Goal: Task Accomplishment & Management: Manage account settings

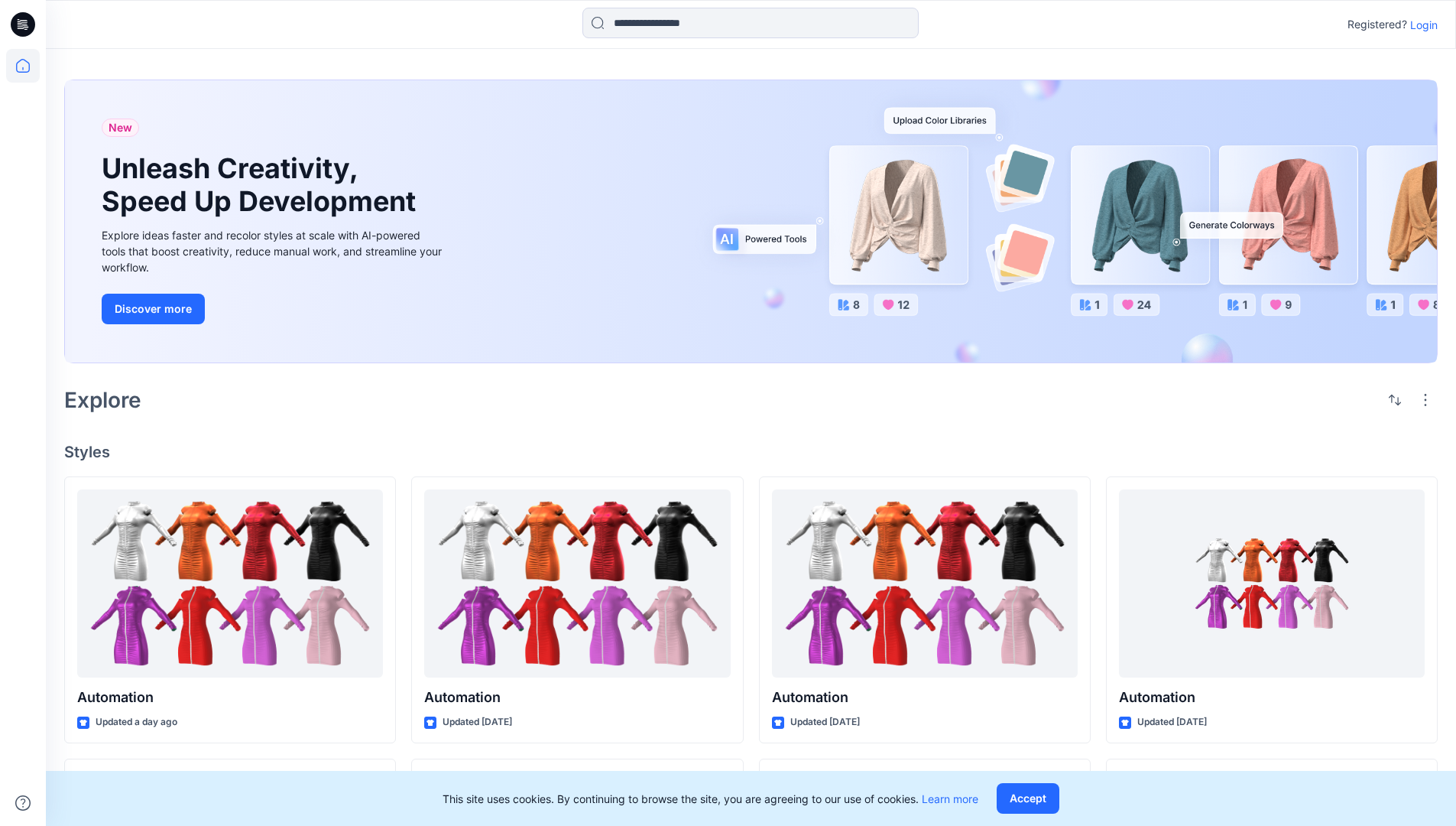
click at [1420, 25] on p "Login" at bounding box center [1424, 24] width 28 height 16
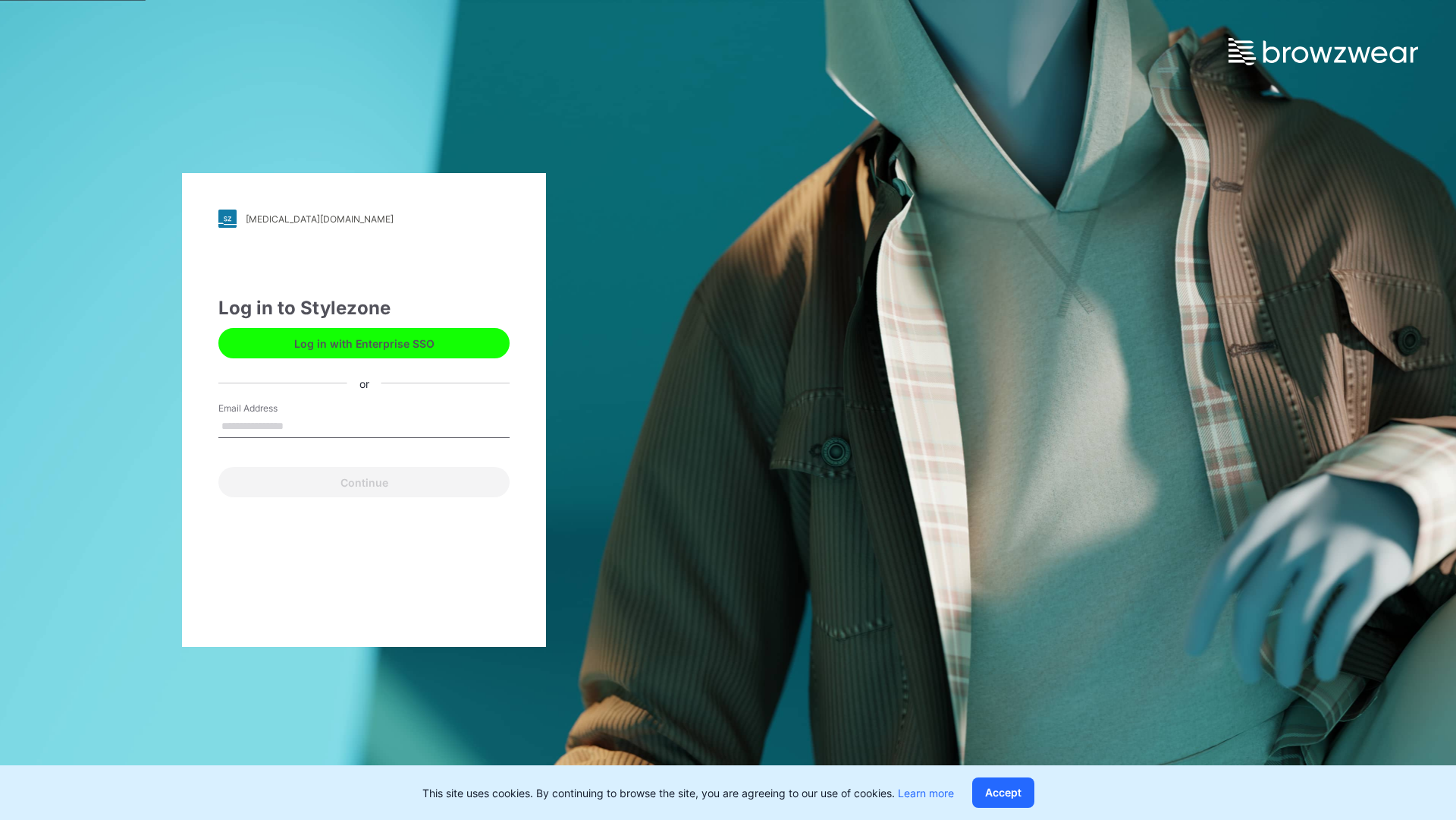
click at [299, 425] on input "Email Address" at bounding box center [364, 426] width 291 height 23
type input "**********"
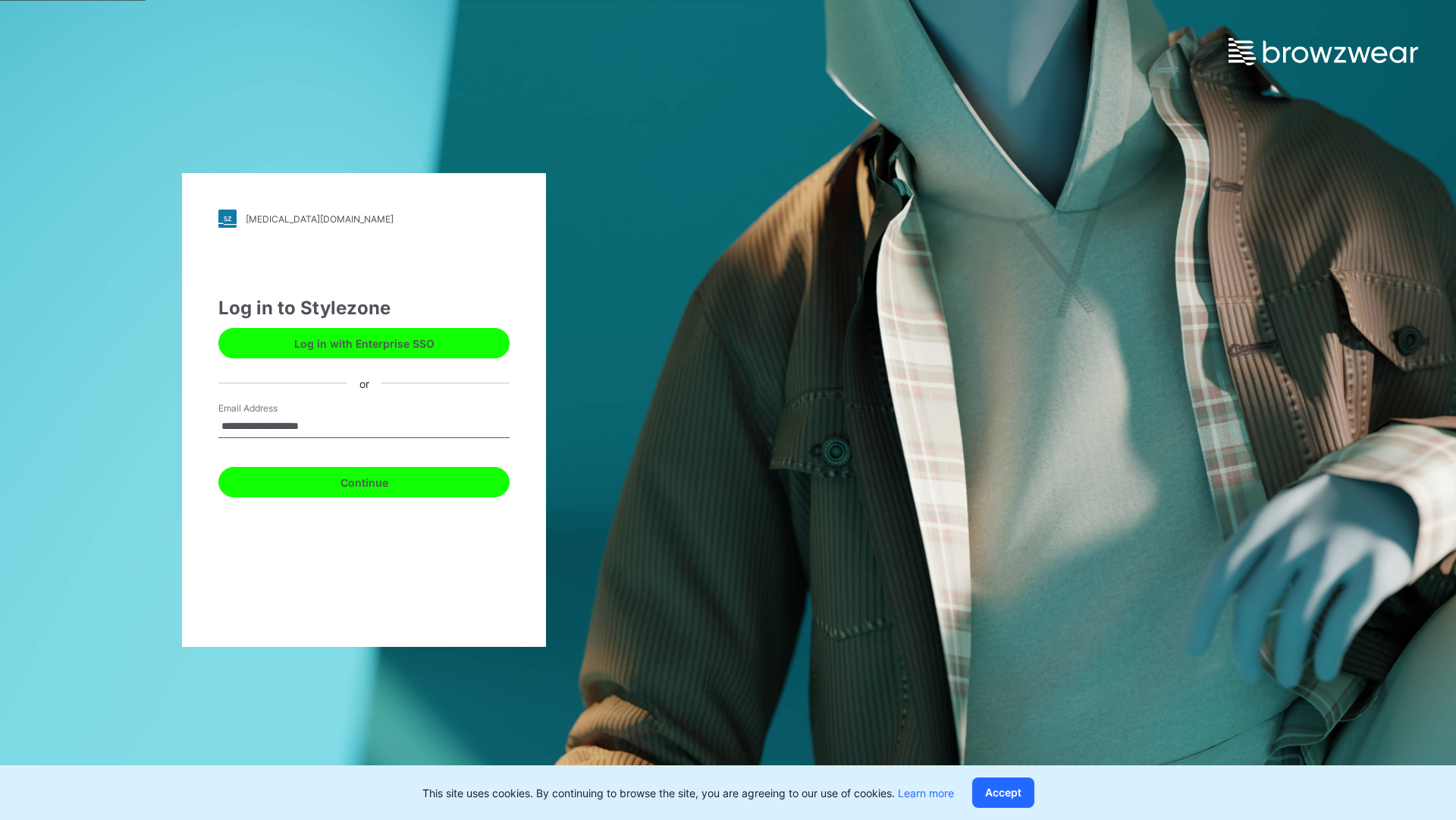
click at [381, 480] on button "Continue" at bounding box center [364, 481] width 291 height 30
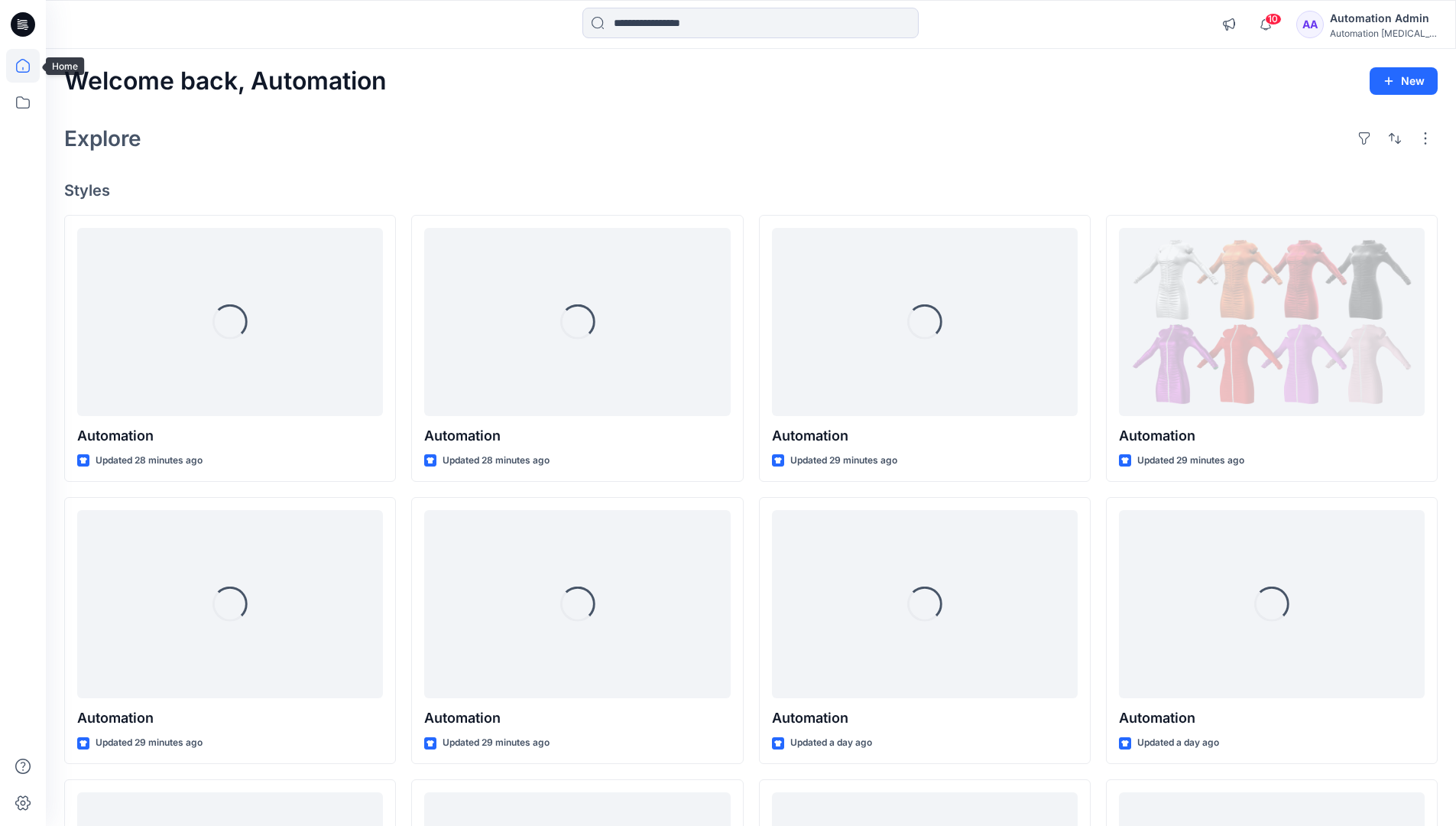
click at [29, 66] on icon at bounding box center [22, 66] width 14 height 14
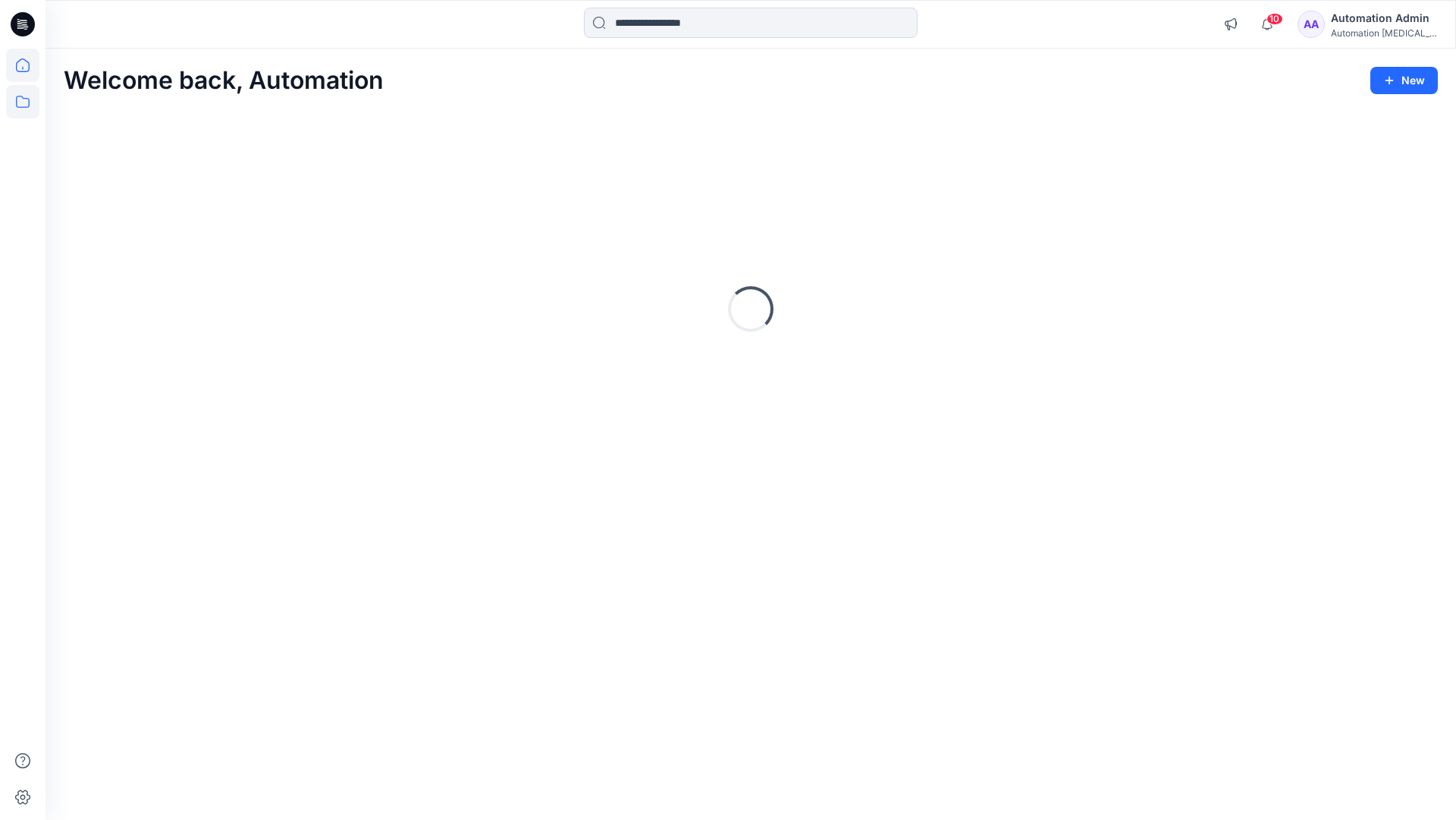
click at [20, 97] on icon at bounding box center [23, 102] width 33 height 33
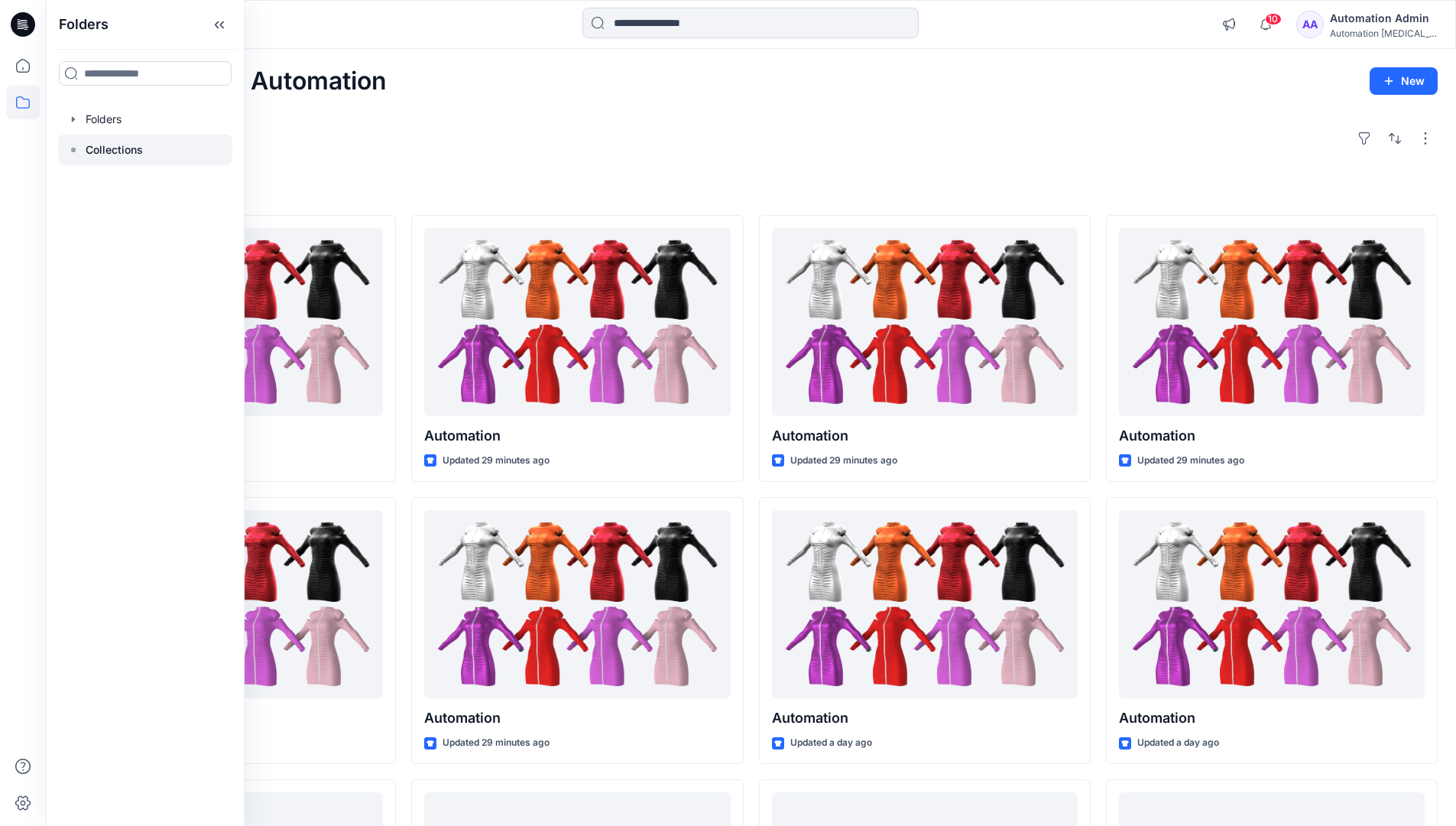
click at [101, 154] on p "Collections" at bounding box center [114, 150] width 57 height 18
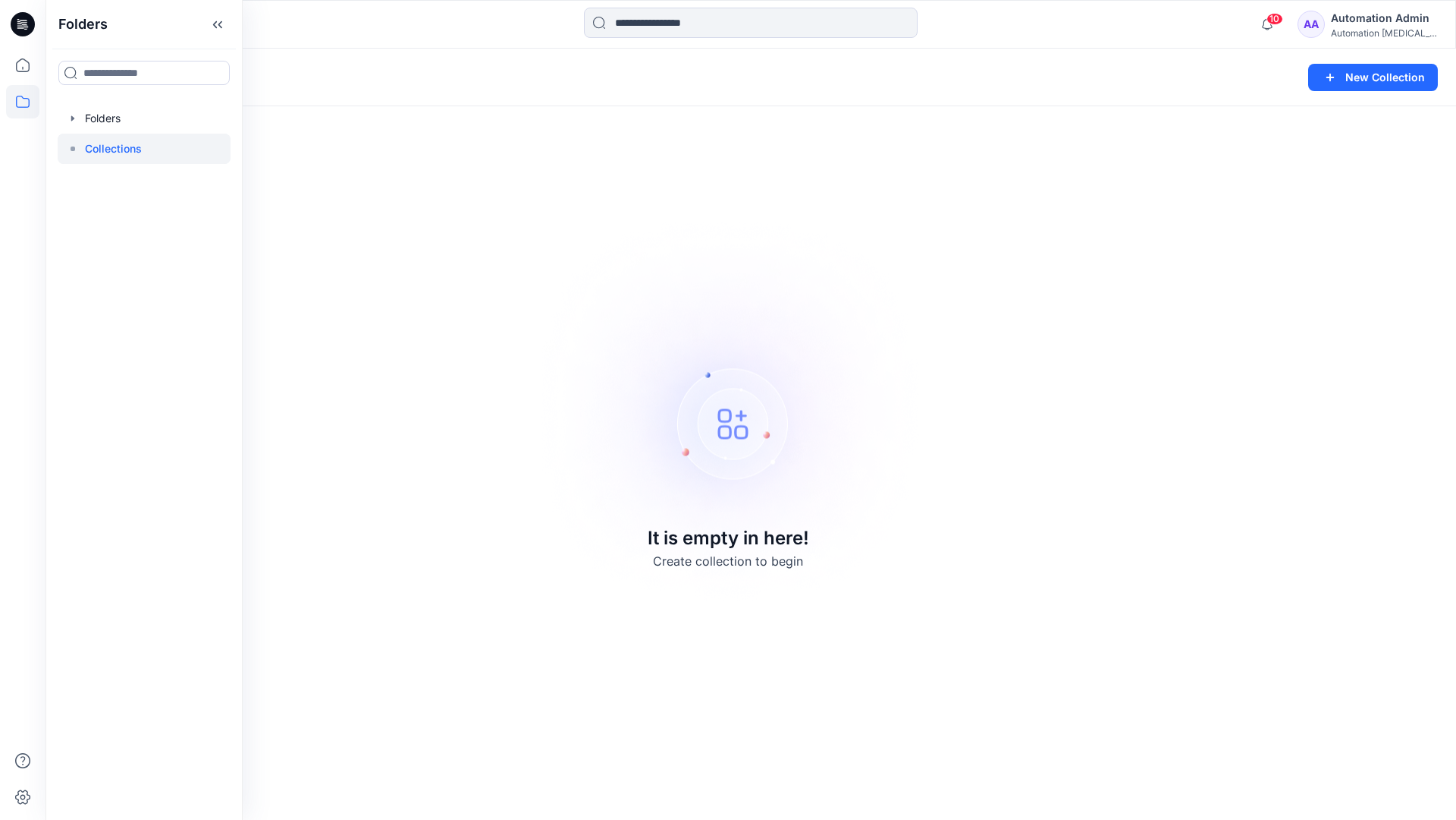
click at [1100, 204] on div "Collections New Collection It is empty in here! Create collection to begin" at bounding box center [751, 434] width 1411 height 771
click at [1373, 73] on button "New Collection" at bounding box center [1374, 78] width 130 height 27
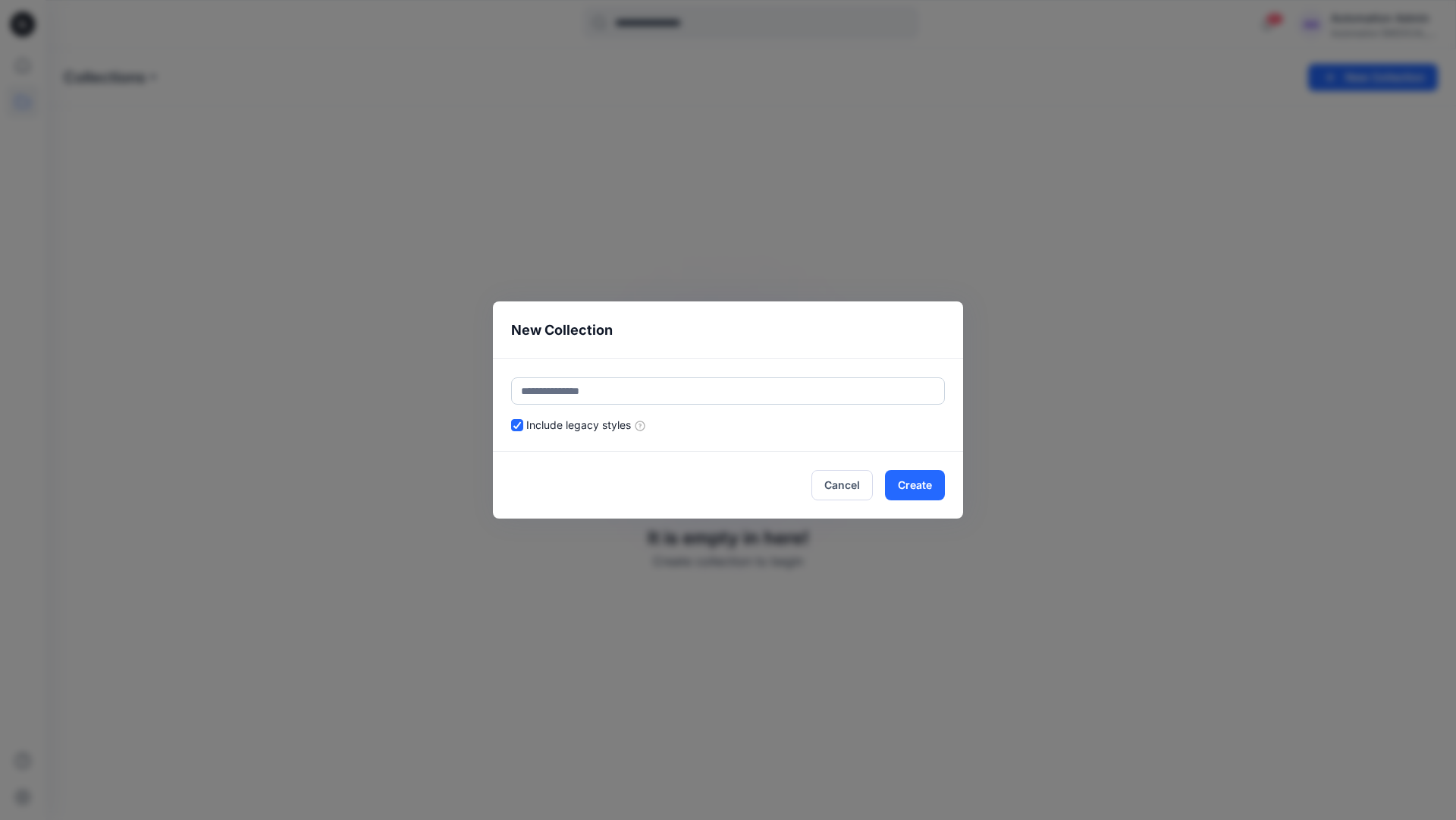
click at [758, 385] on input "text" at bounding box center [728, 391] width 434 height 27
type input "*********"
click at [908, 476] on button "Create" at bounding box center [915, 485] width 60 height 30
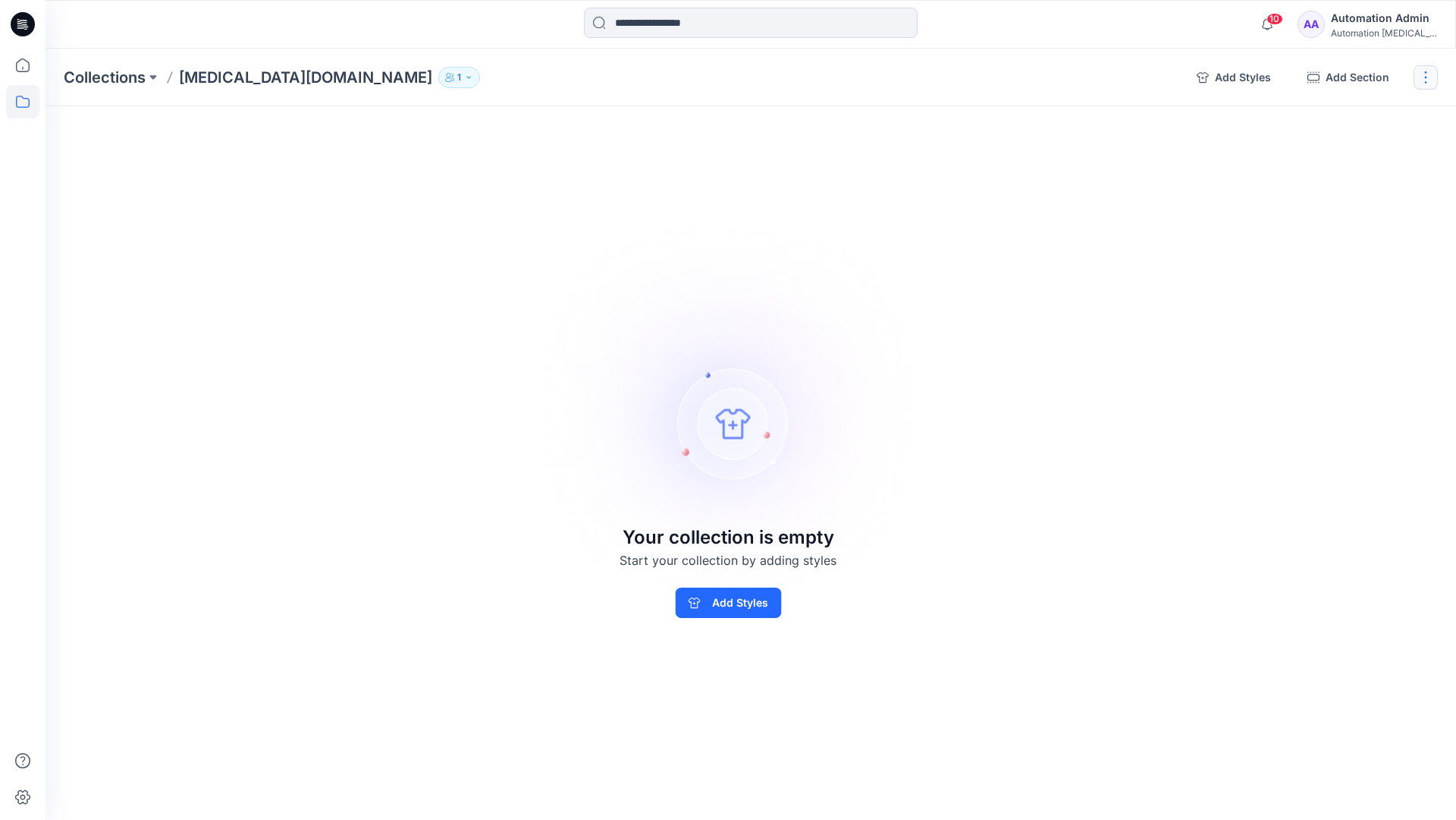
click at [1428, 82] on button "button" at bounding box center [1426, 77] width 25 height 25
click at [1364, 152] on button "Clone Collection" at bounding box center [1353, 147] width 164 height 28
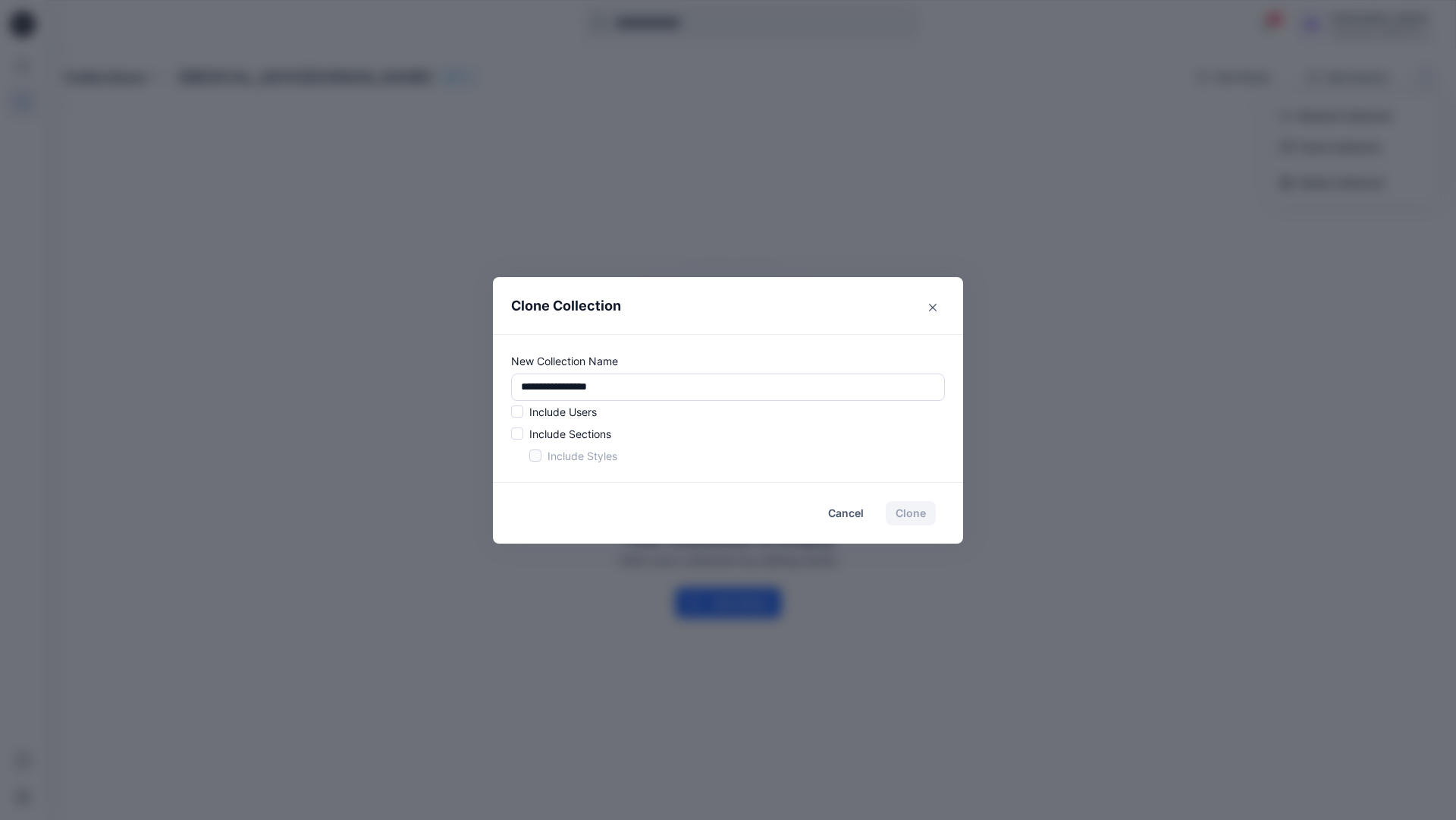
drag, startPoint x: 1364, startPoint y: 152, endPoint x: 480, endPoint y: 380, distance: 912.9
click at [480, 380] on div "**********" at bounding box center [728, 410] width 1456 height 820
type input "*"
click at [519, 413] on span at bounding box center [516, 410] width 12 height 12
click at [517, 435] on span at bounding box center [516, 432] width 12 height 12
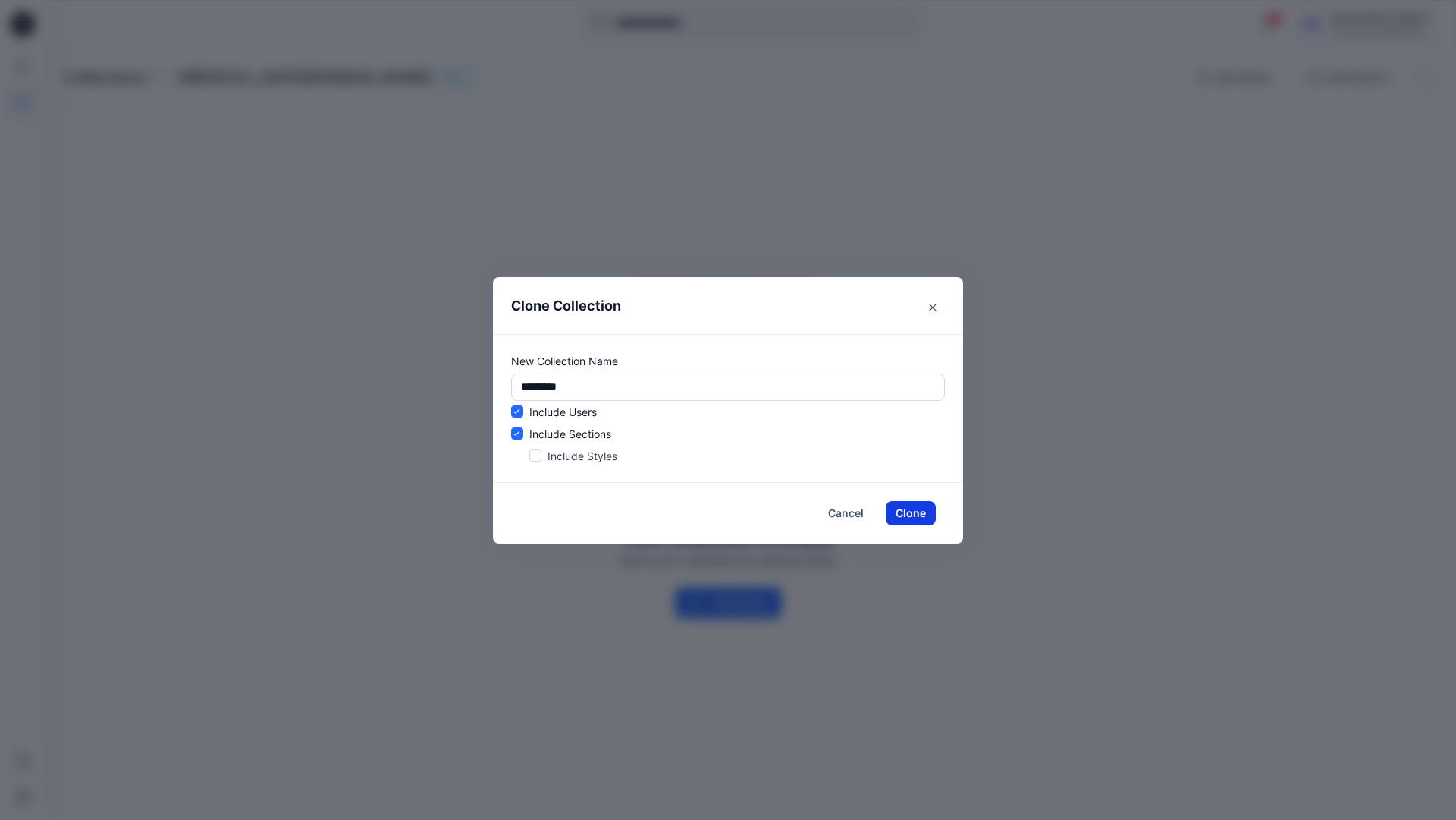
click at [906, 515] on button "Clone" at bounding box center [910, 513] width 50 height 25
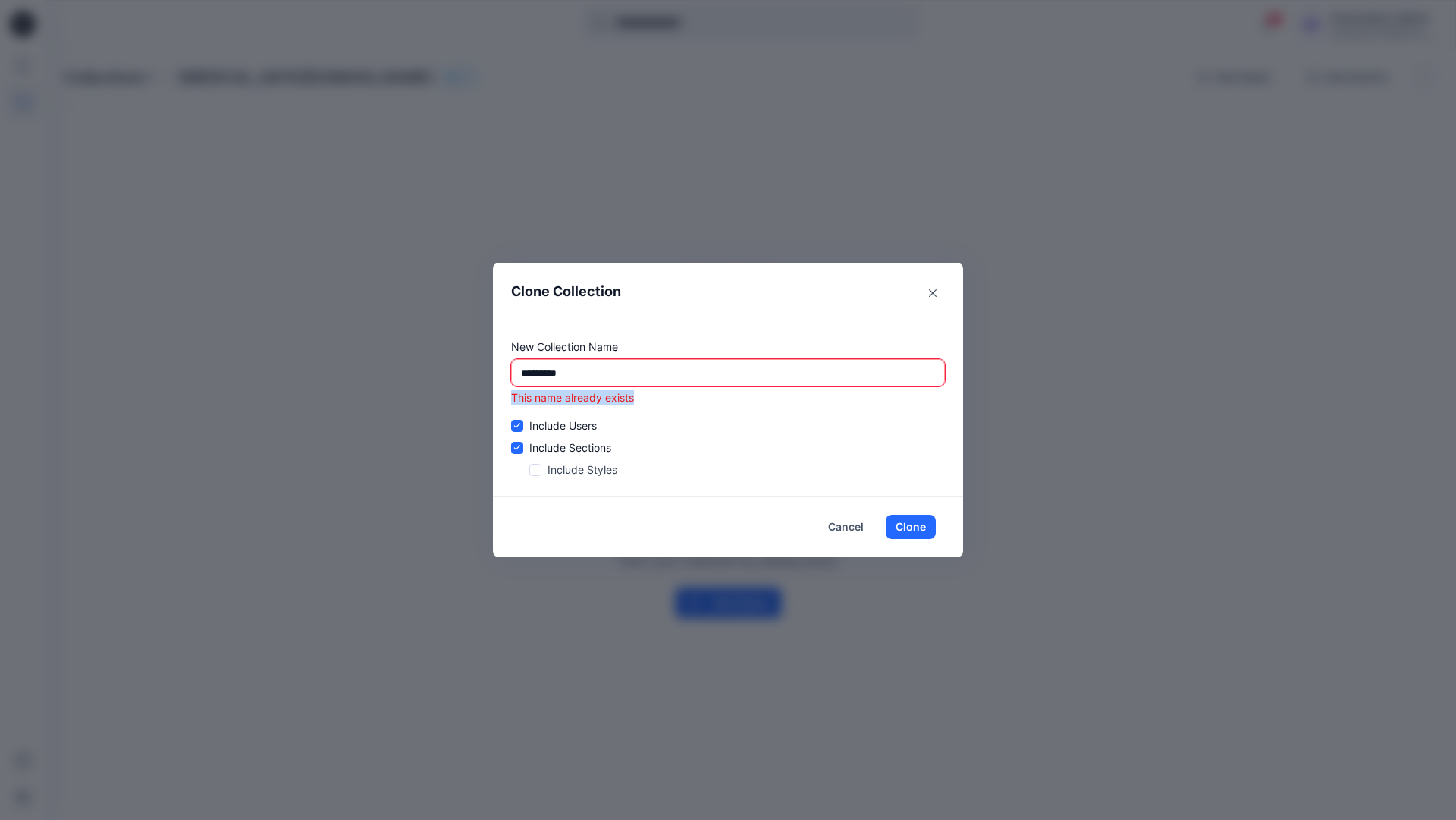
drag, startPoint x: 906, startPoint y: 515, endPoint x: 512, endPoint y: 400, distance: 410.4
click at [512, 400] on p "This name already exists" at bounding box center [728, 397] width 434 height 16
click at [644, 373] on input "*********" at bounding box center [728, 373] width 434 height 27
type input "*"
type input "**********"
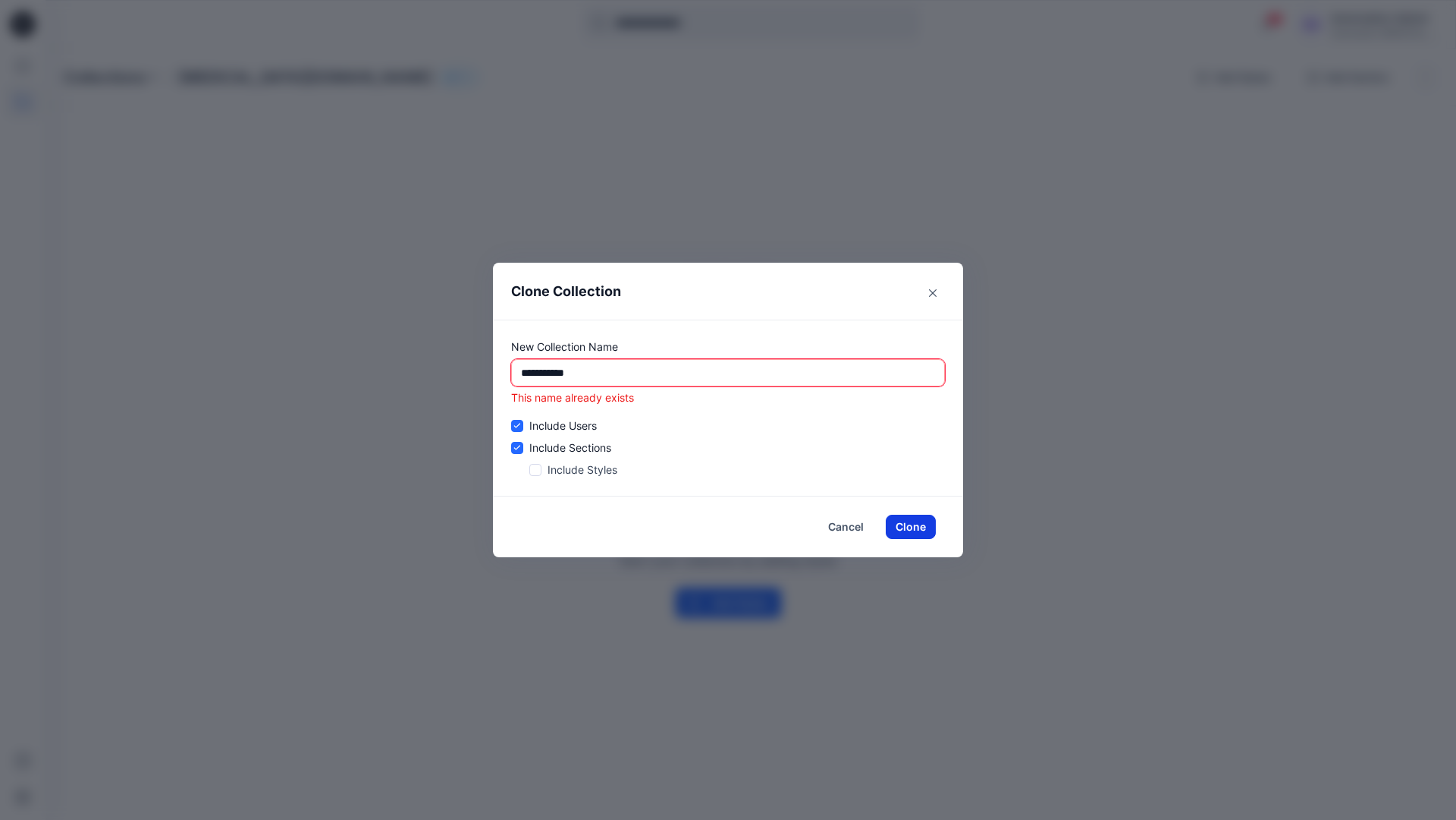
click at [918, 527] on button "Clone" at bounding box center [910, 527] width 50 height 25
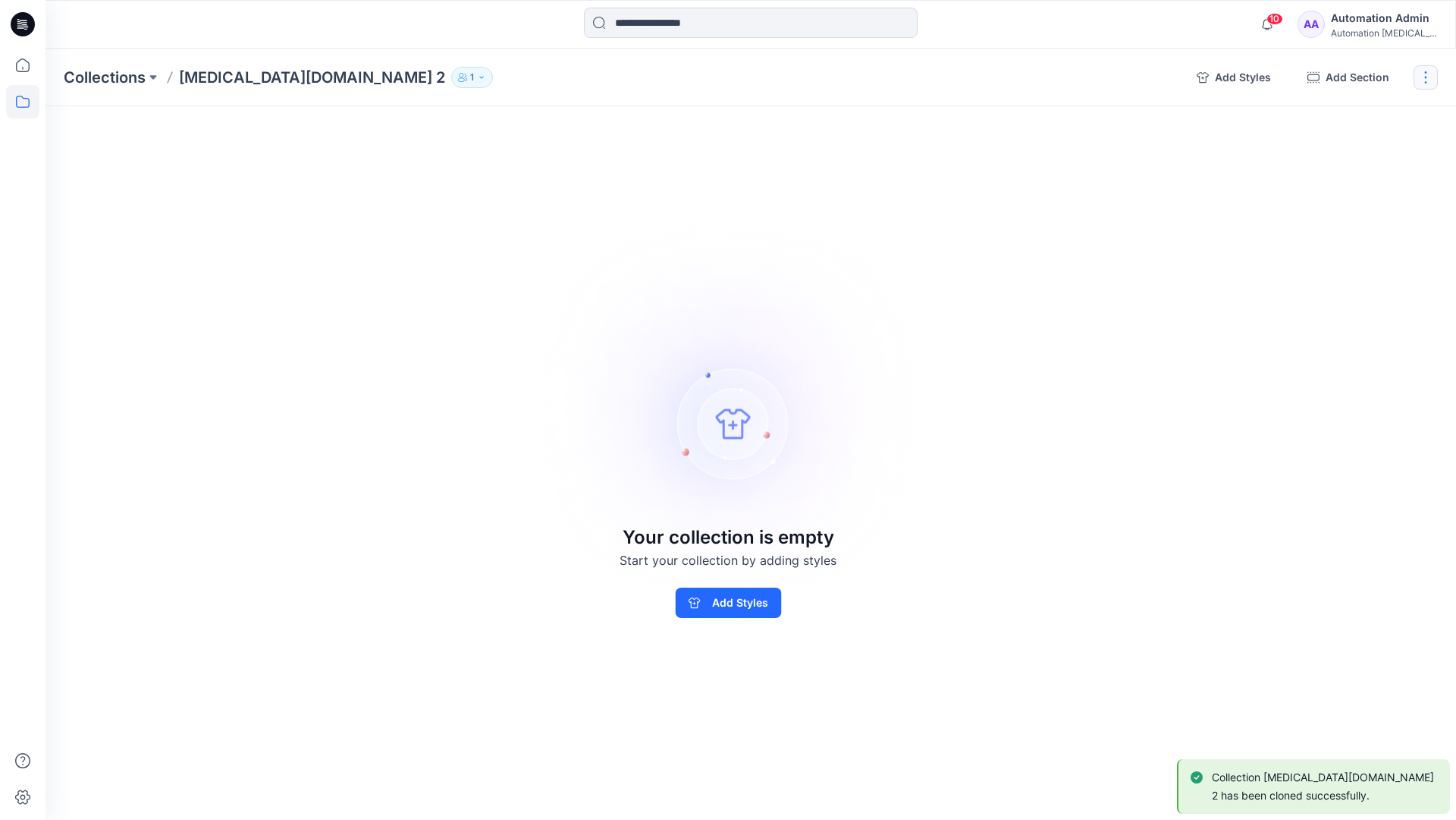
click at [1429, 78] on button "button" at bounding box center [1426, 77] width 25 height 25
click at [1366, 181] on button "Delete Collection" at bounding box center [1353, 182] width 164 height 28
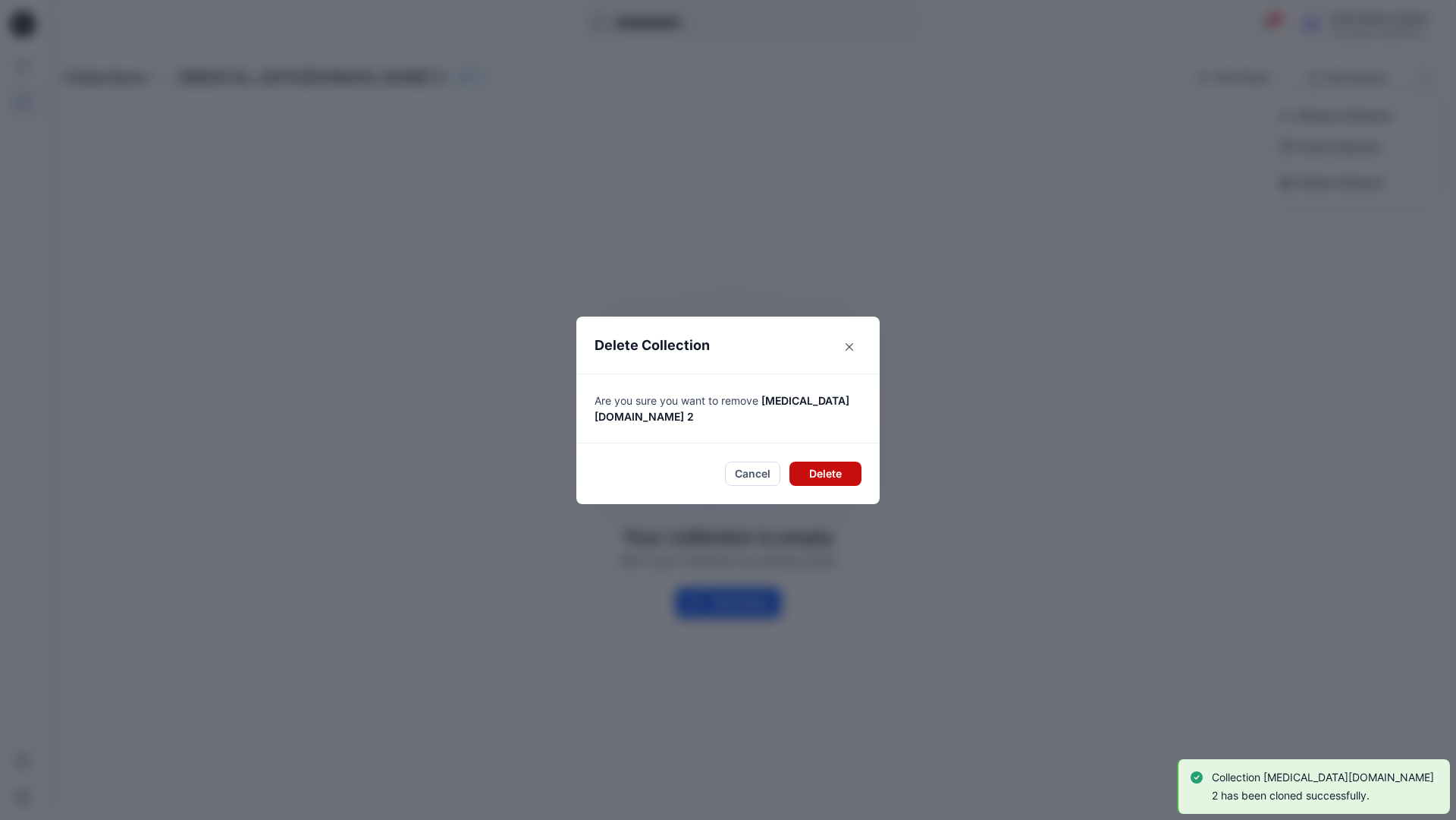
click at [838, 466] on button "Delete" at bounding box center [825, 474] width 72 height 25
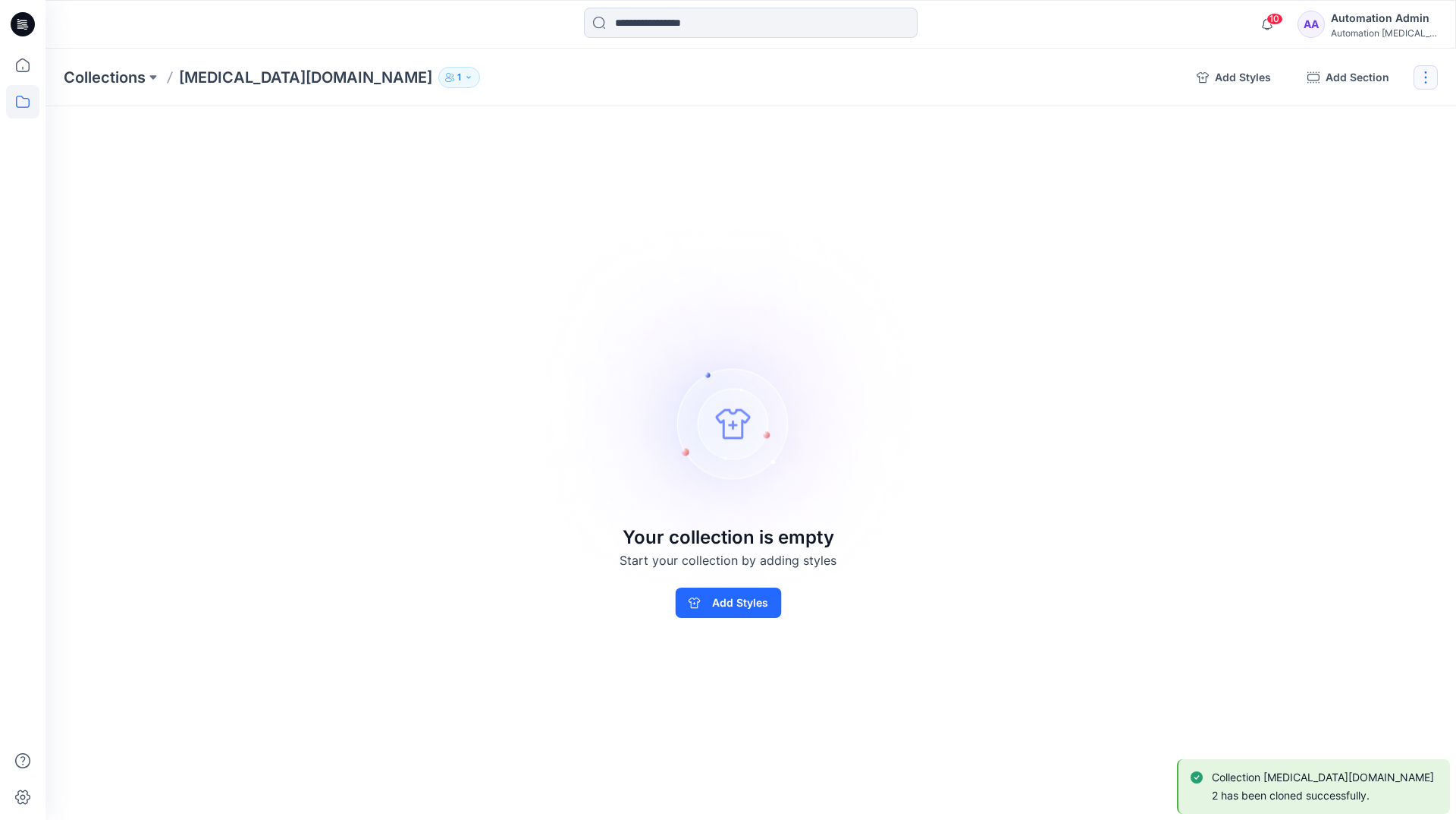
click at [1431, 76] on button "button" at bounding box center [1426, 77] width 25 height 25
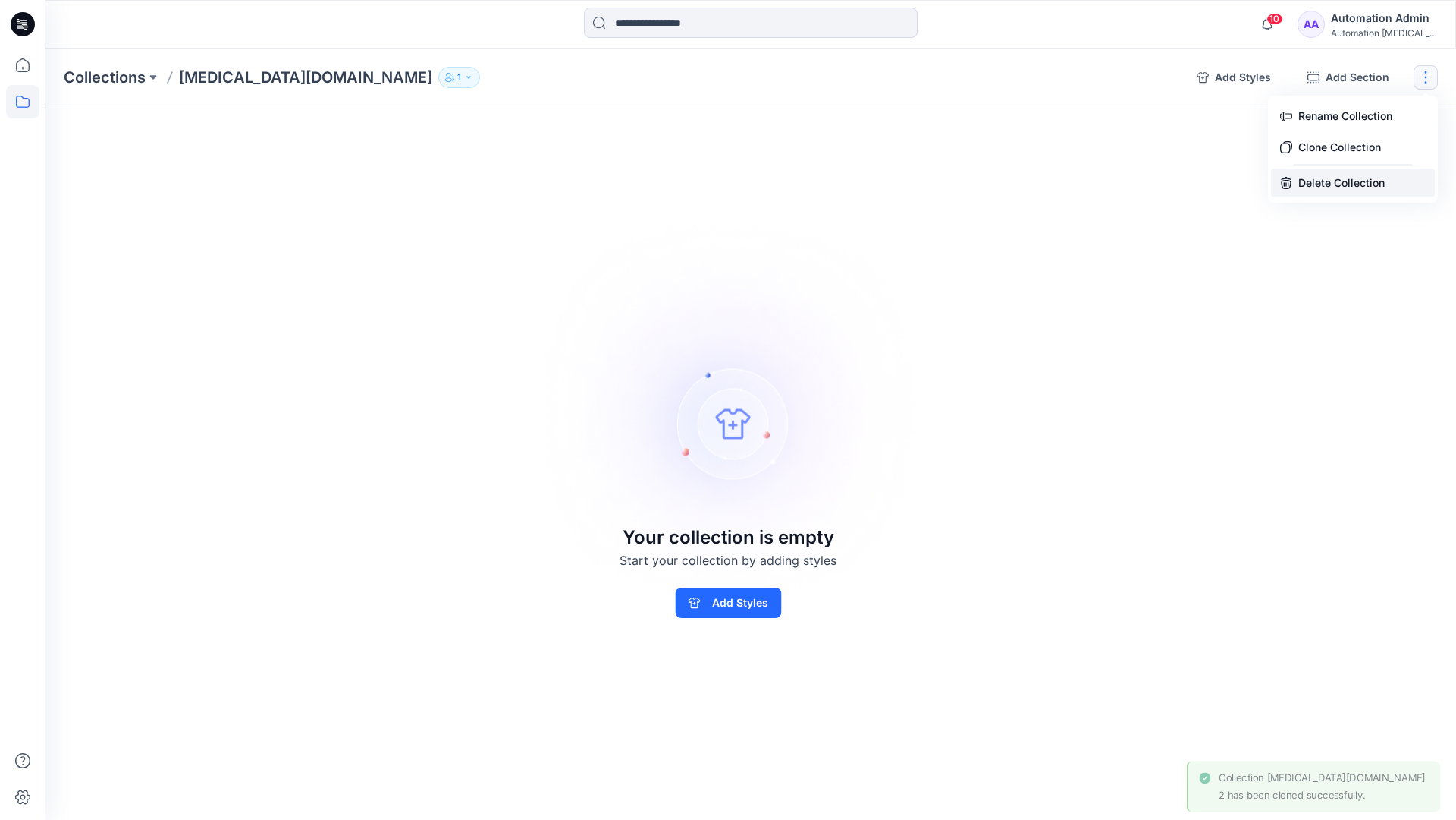
click at [1338, 184] on button "Delete Collection" at bounding box center [1353, 182] width 164 height 28
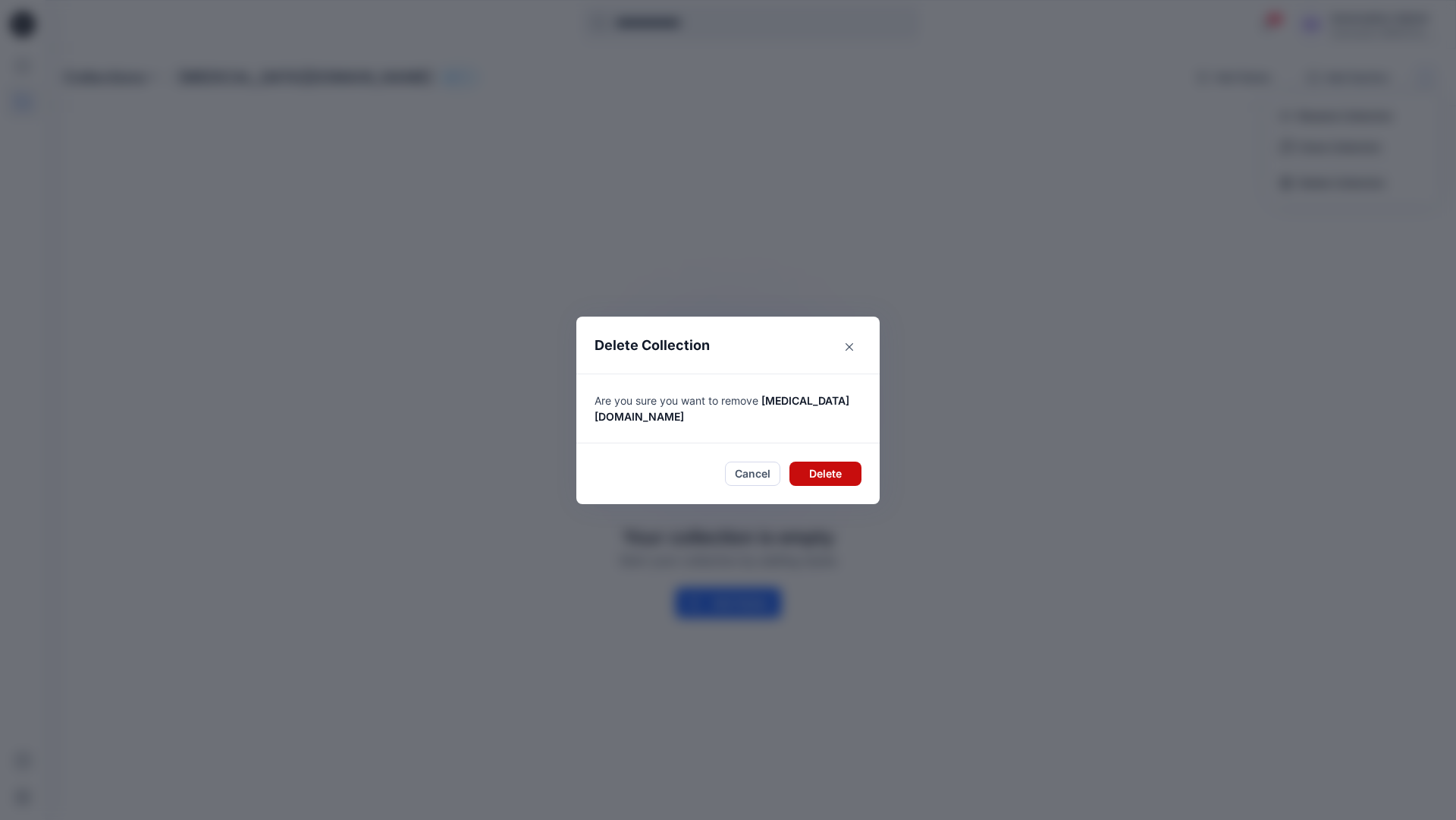
click at [823, 462] on button "Delete" at bounding box center [825, 474] width 72 height 25
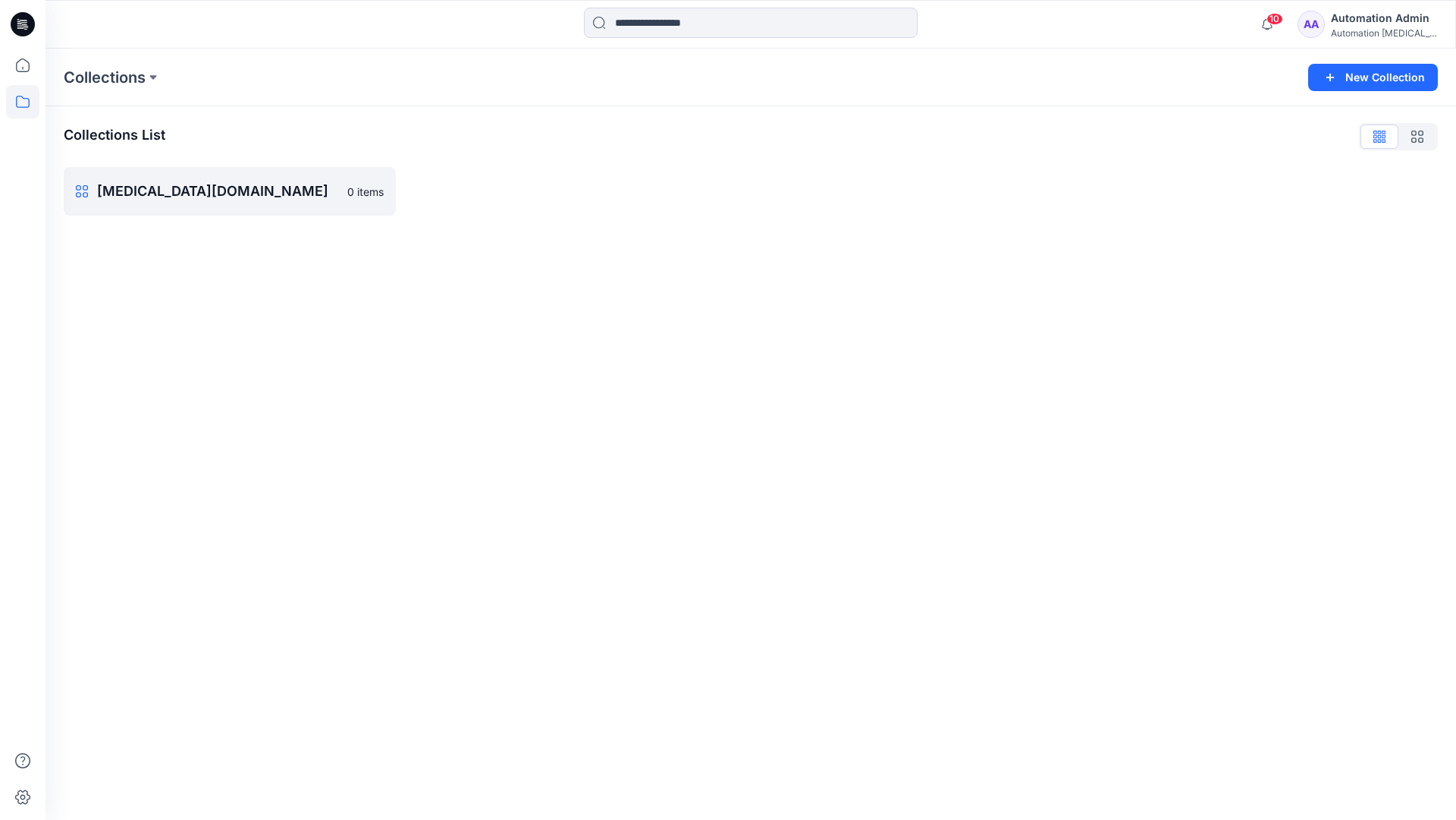
click at [1369, 17] on div "Automation Admin" at bounding box center [1385, 18] width 106 height 18
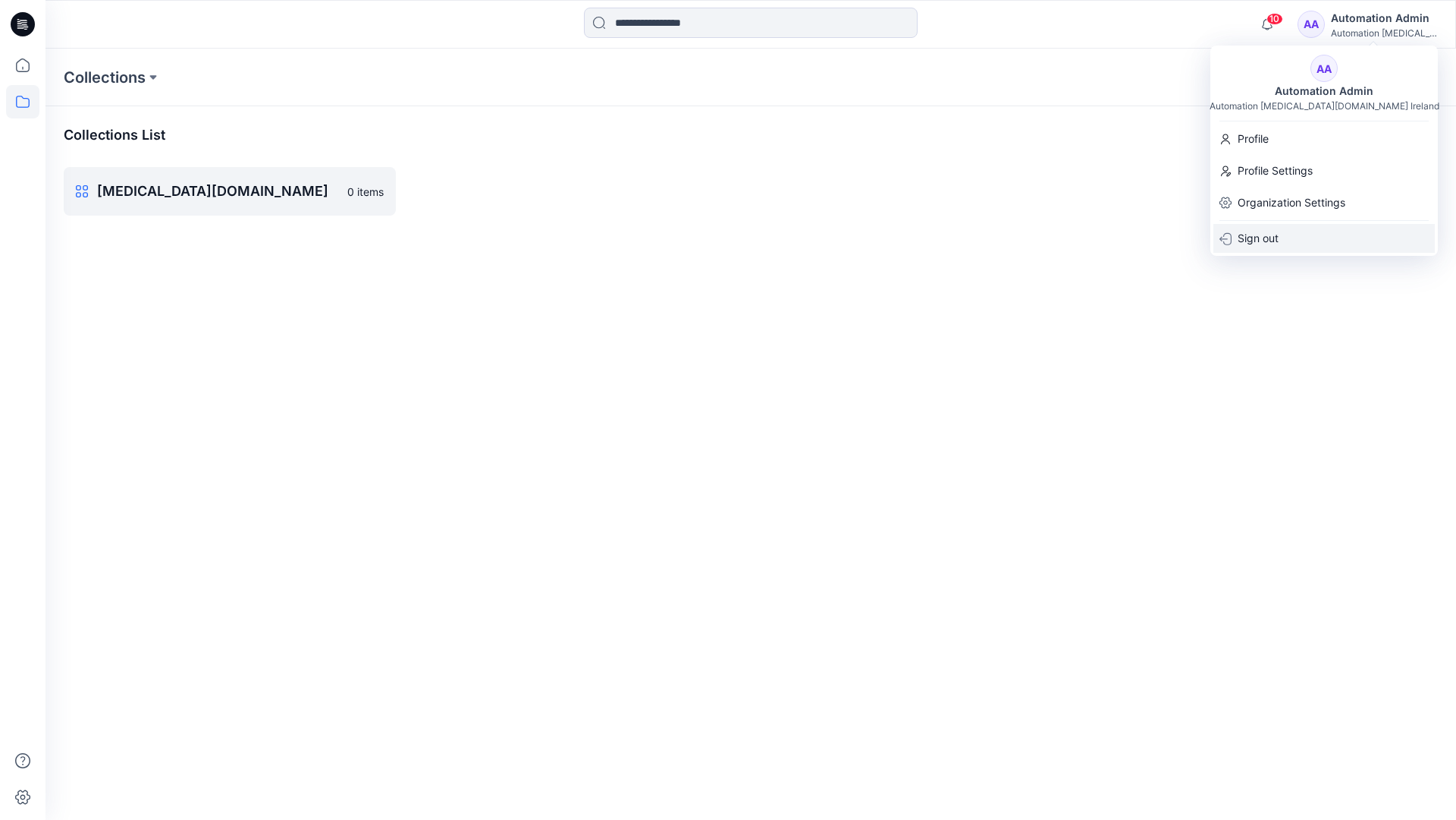
click at [1279, 232] on div "Sign out" at bounding box center [1324, 237] width 222 height 28
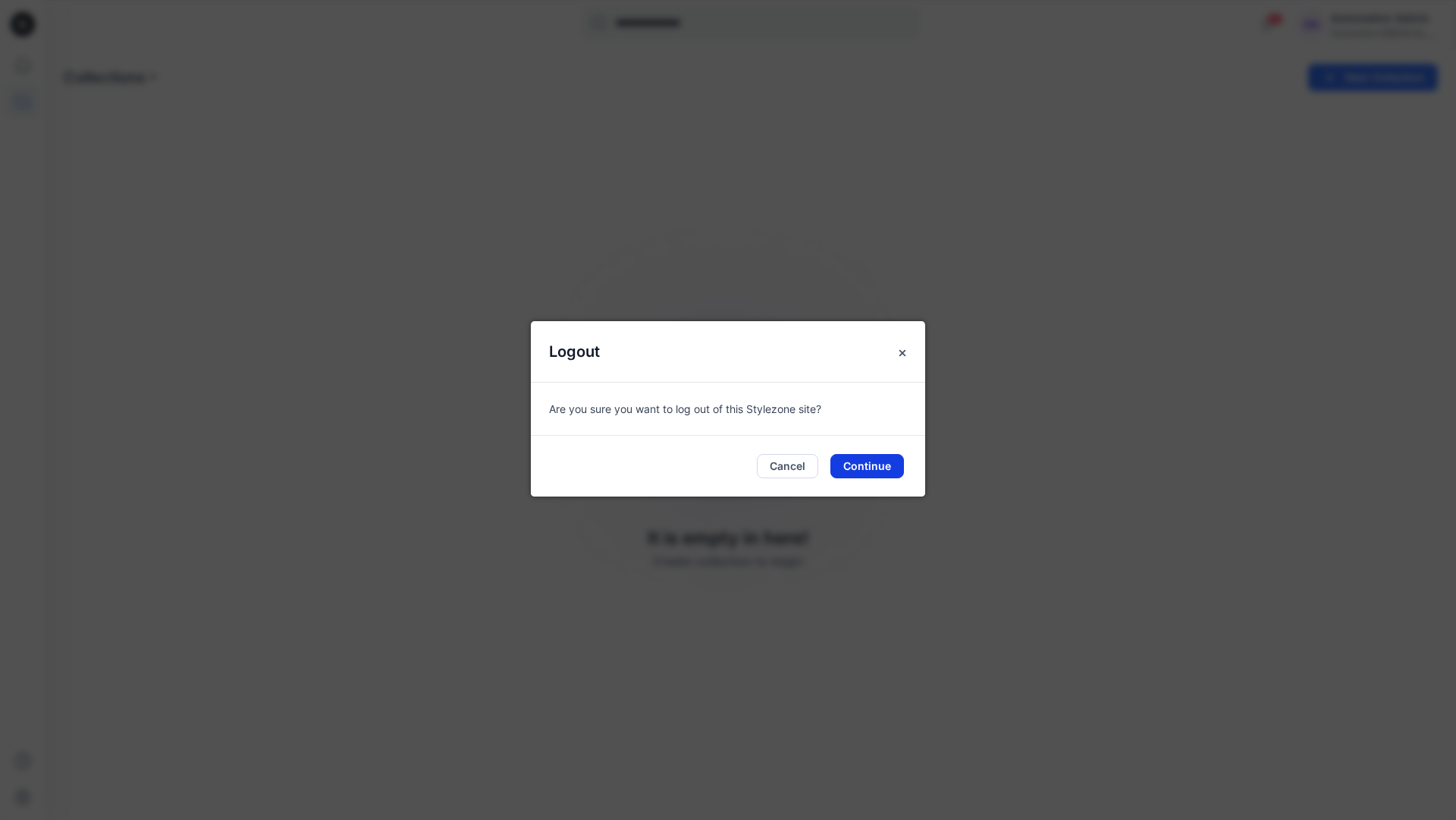
click at [889, 459] on button "Continue" at bounding box center [867, 465] width 73 height 25
